Goal: Task Accomplishment & Management: Manage account settings

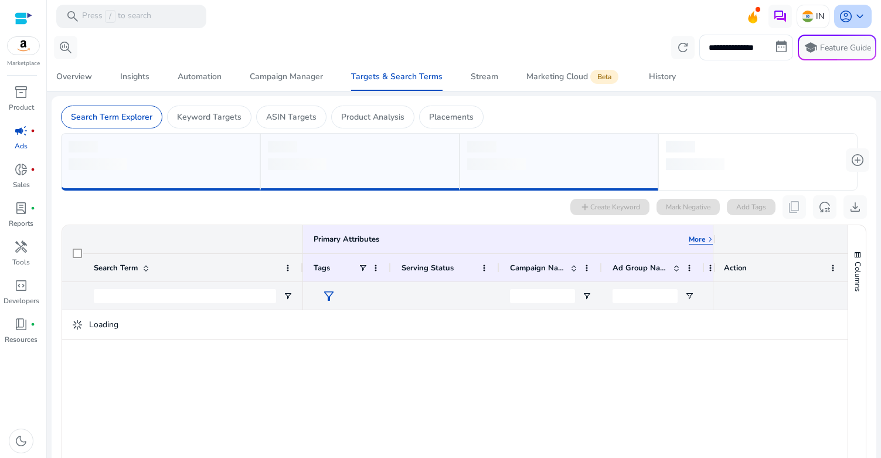
click at [853, 14] on span "keyboard_arrow_down" at bounding box center [860, 16] width 14 height 14
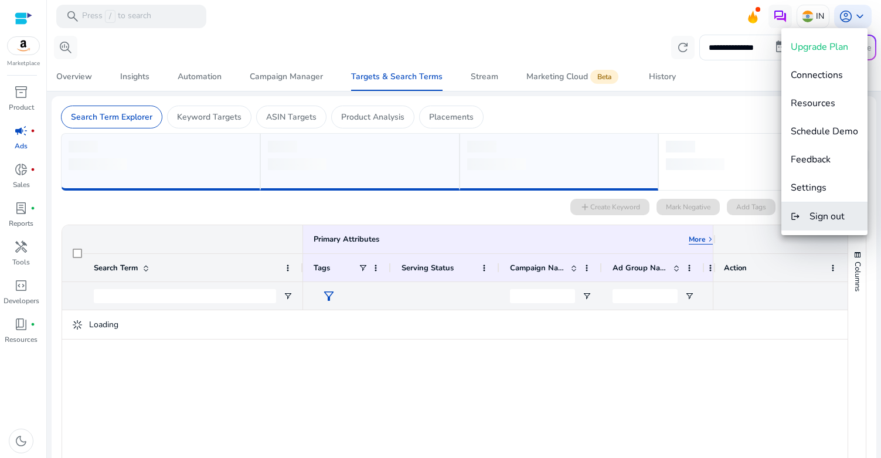
click at [838, 218] on span "Sign out" at bounding box center [826, 216] width 35 height 13
